Goal: Task Accomplishment & Management: Complete application form

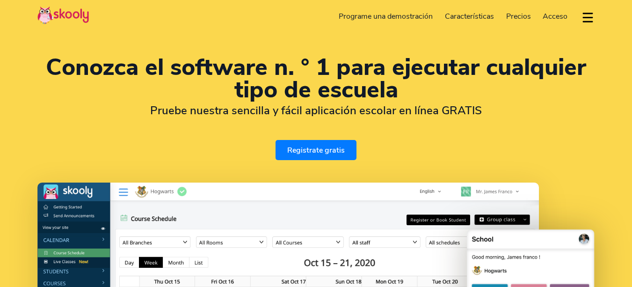
select select "es"
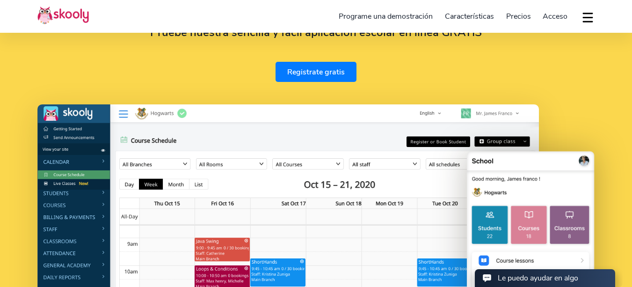
scroll to position [62, 0]
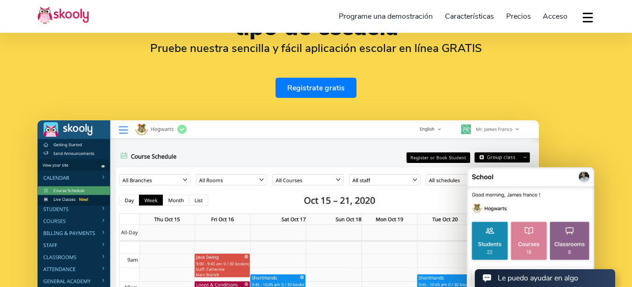
select select "1"
select select "United States"
select select "America/New_York"
click at [310, 89] on link "Registrate gratis" at bounding box center [315, 88] width 81 height 20
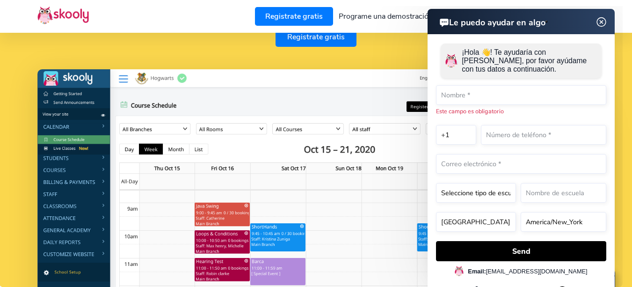
scroll to position [125, 0]
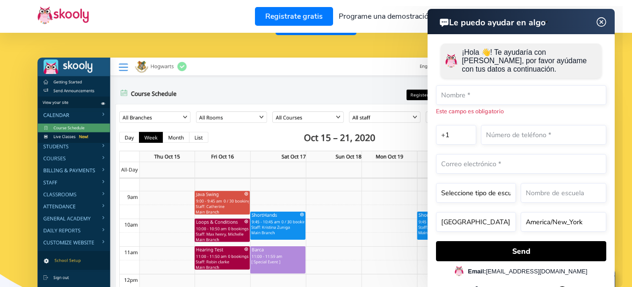
click at [600, 21] on img at bounding box center [602, 22] width 18 height 12
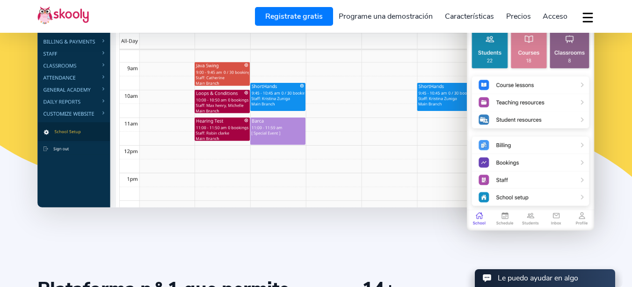
scroll to position [249, 0]
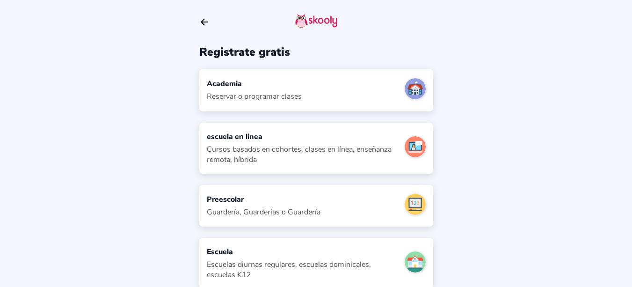
click at [327, 86] on div "Academia Reservar o programar clases" at bounding box center [316, 90] width 234 height 42
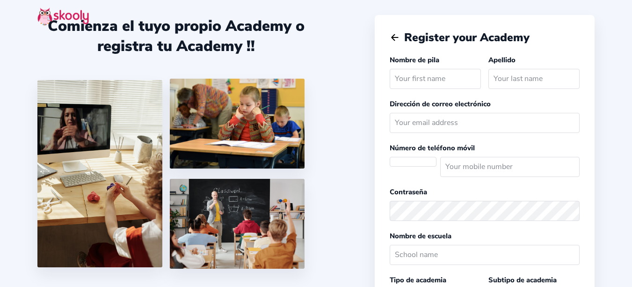
select select "America/New_York"
select select "USD $"
select select "US"
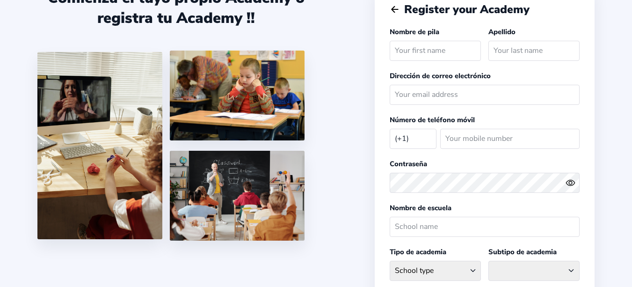
scroll to position [15, 0]
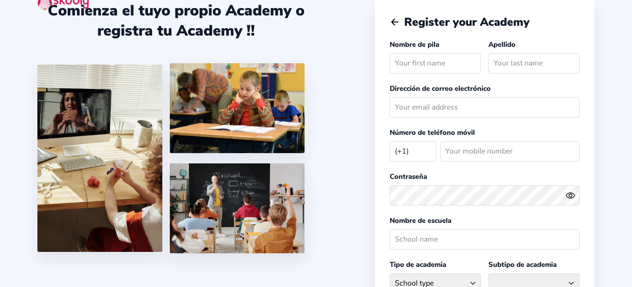
click at [413, 139] on div "(+1) Afghanistan (+93) Albania (+355) Algeria (+213) AmericanSamoa (+1684) Ando…" at bounding box center [415, 151] width 51 height 28
click at [405, 152] on select "Afghanistan (+93) Albania (+355) Algeria (+213) AmericanSamoa (+1684) Andorra (…" at bounding box center [413, 150] width 47 height 19
click at [317, 114] on div "Comienza el tuyo propio Academy o registra tu Academy !!" at bounding box center [205, 128] width 337 height 287
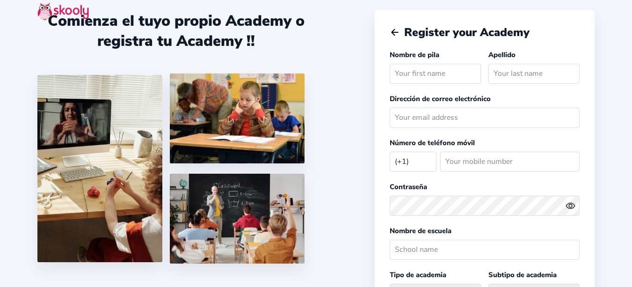
scroll to position [0, 0]
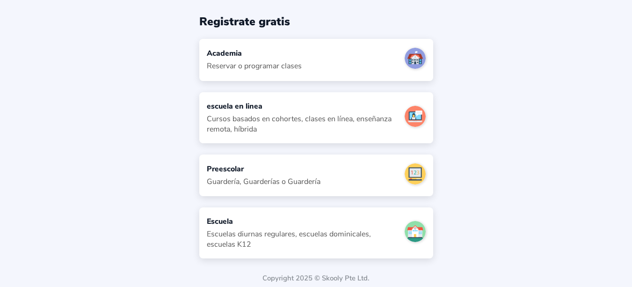
scroll to position [34, 0]
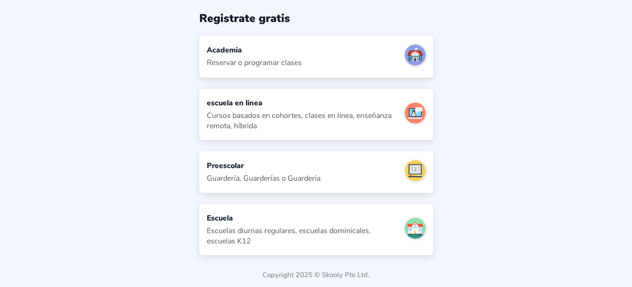
click at [312, 220] on div "Escuela" at bounding box center [302, 218] width 190 height 10
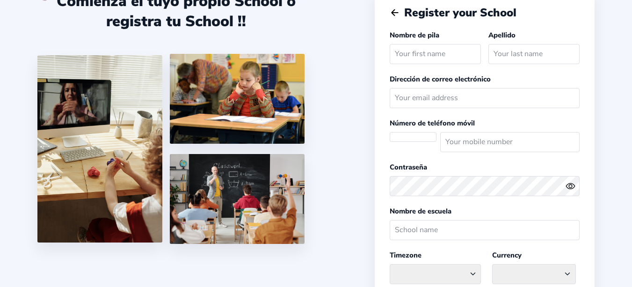
scroll to position [14, 0]
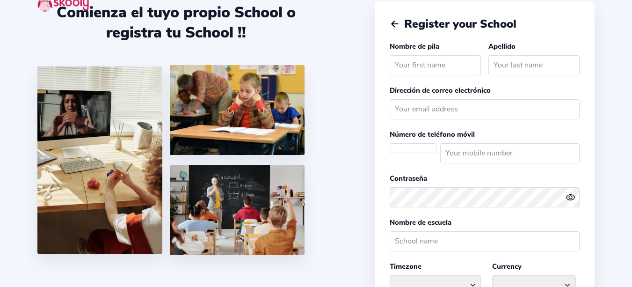
select select
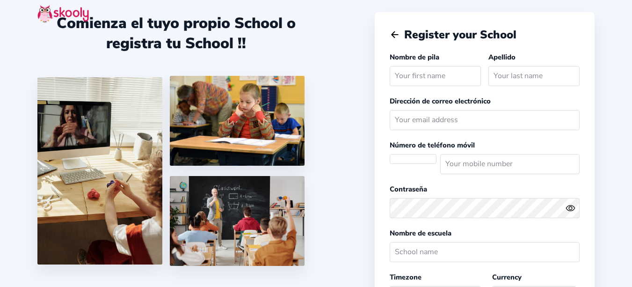
scroll to position [2, 0]
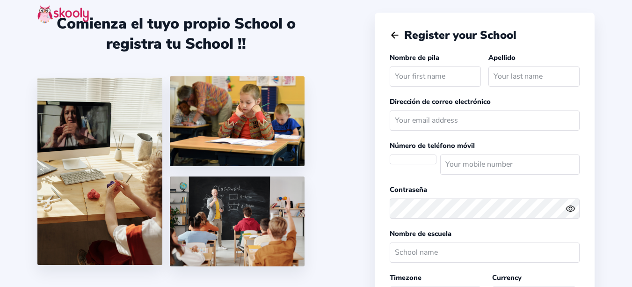
select select "America/New_York"
select select "USD $"
select select "US"
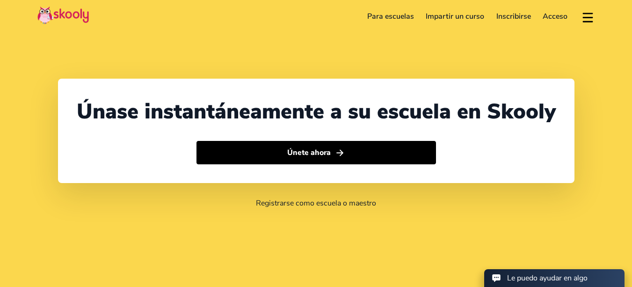
select select "1"
select select "[GEOGRAPHIC_DATA]"
select select "America/New_York"
